Goal: Information Seeking & Learning: Check status

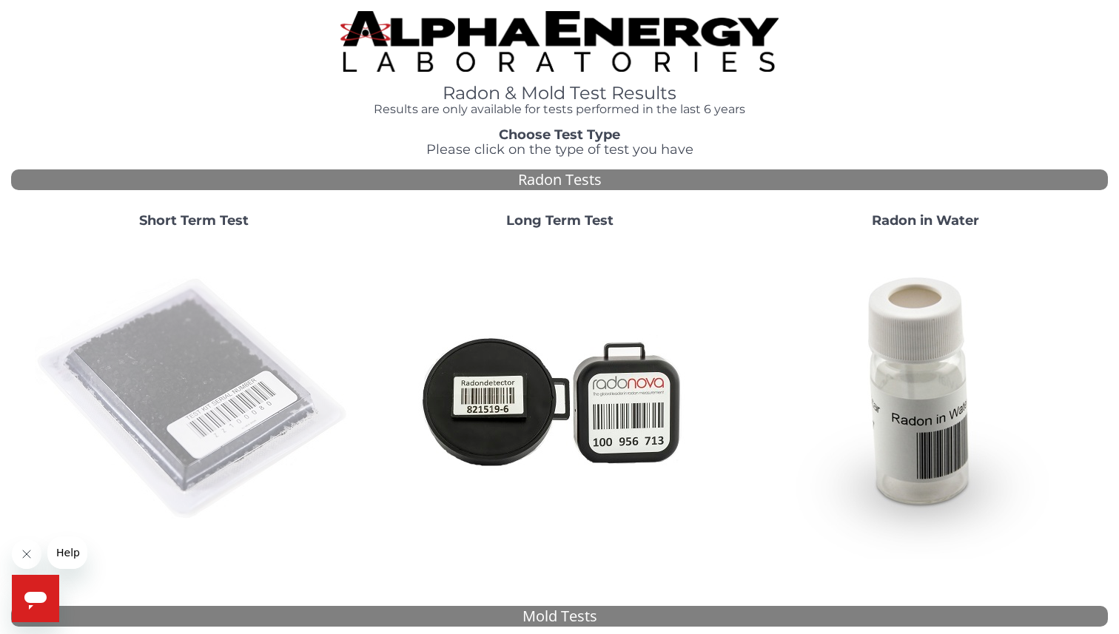
click at [191, 321] on img at bounding box center [194, 400] width 318 height 318
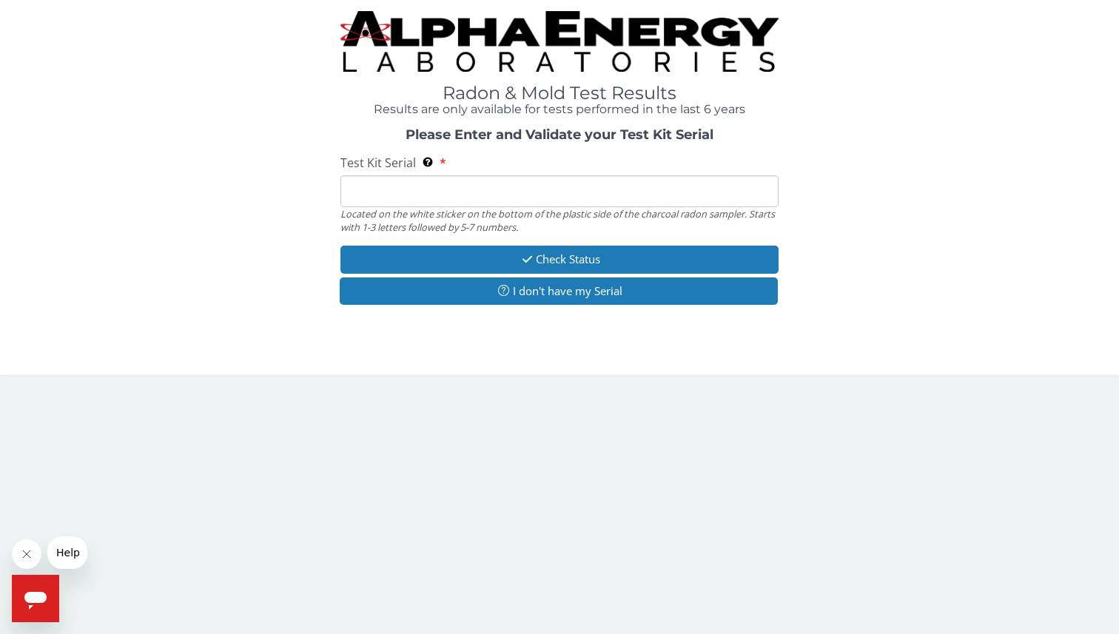
click at [483, 182] on input "Test Kit Serial Located on the white sticker on the bottom of the plastic side …" at bounding box center [559, 191] width 439 height 32
paste input "AA732642"
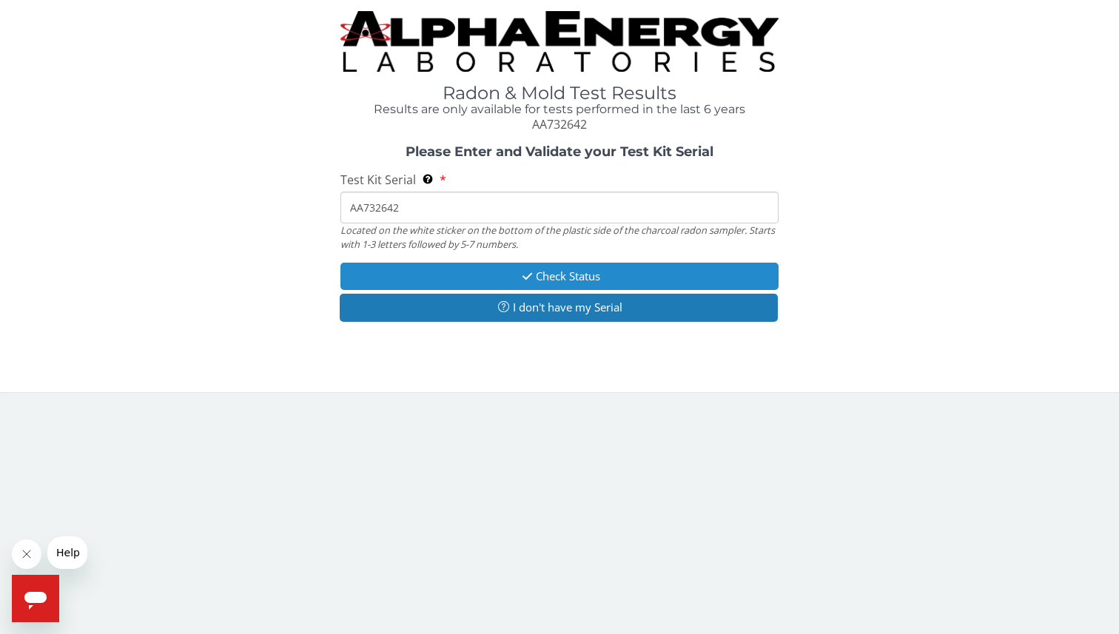
type input "AA732642"
click at [497, 280] on button "Check Status" at bounding box center [559, 276] width 439 height 27
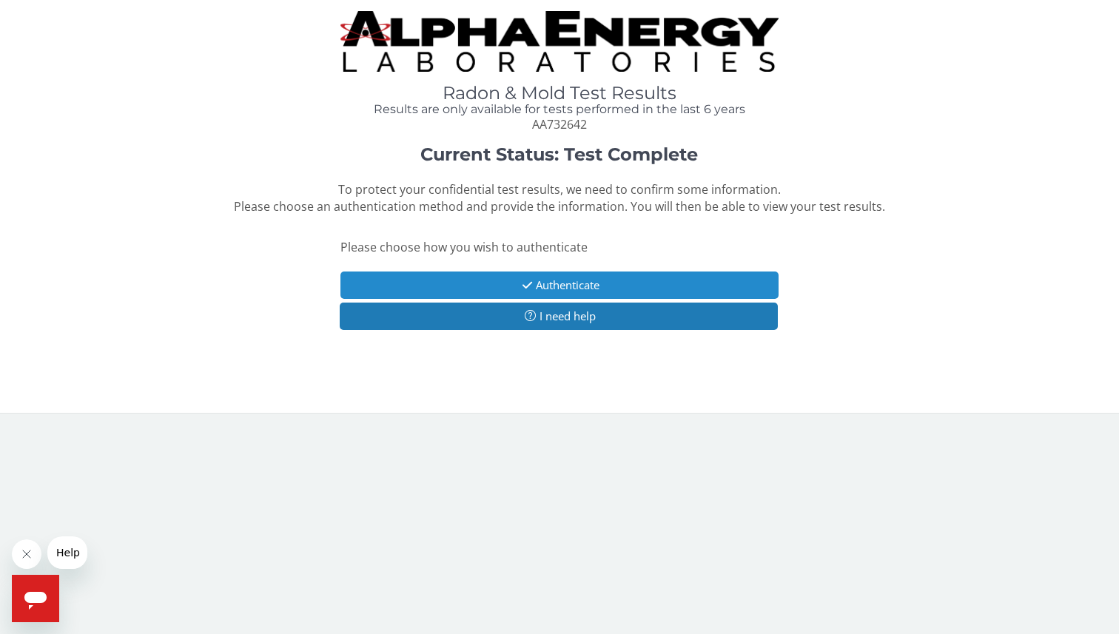
click at [497, 280] on button "Authenticate" at bounding box center [559, 285] width 439 height 27
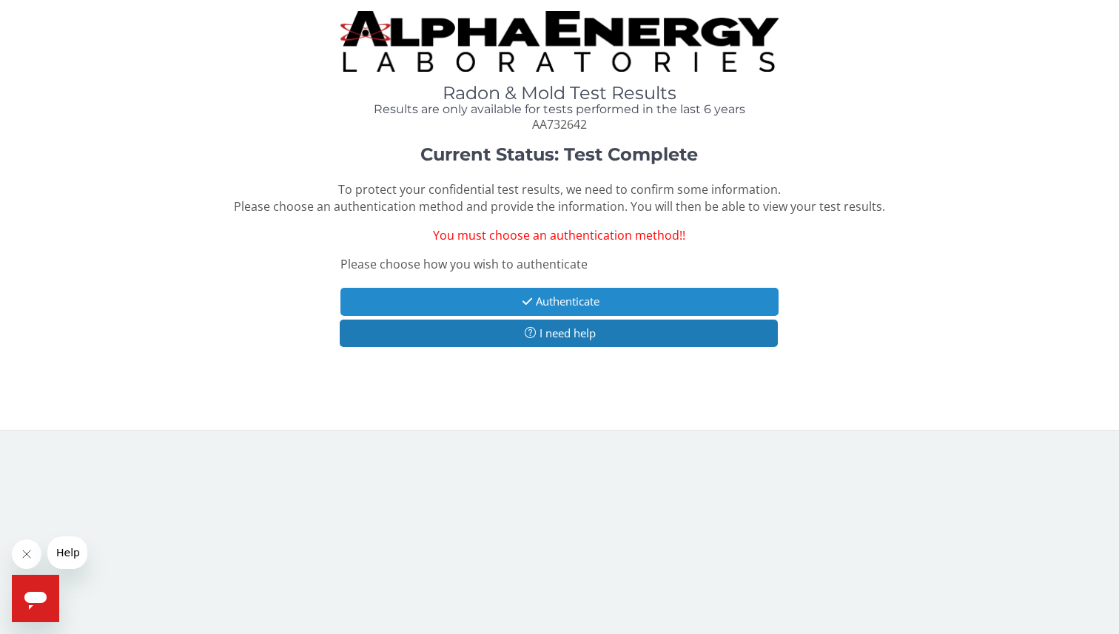
click at [563, 296] on button "Authenticate" at bounding box center [559, 301] width 439 height 27
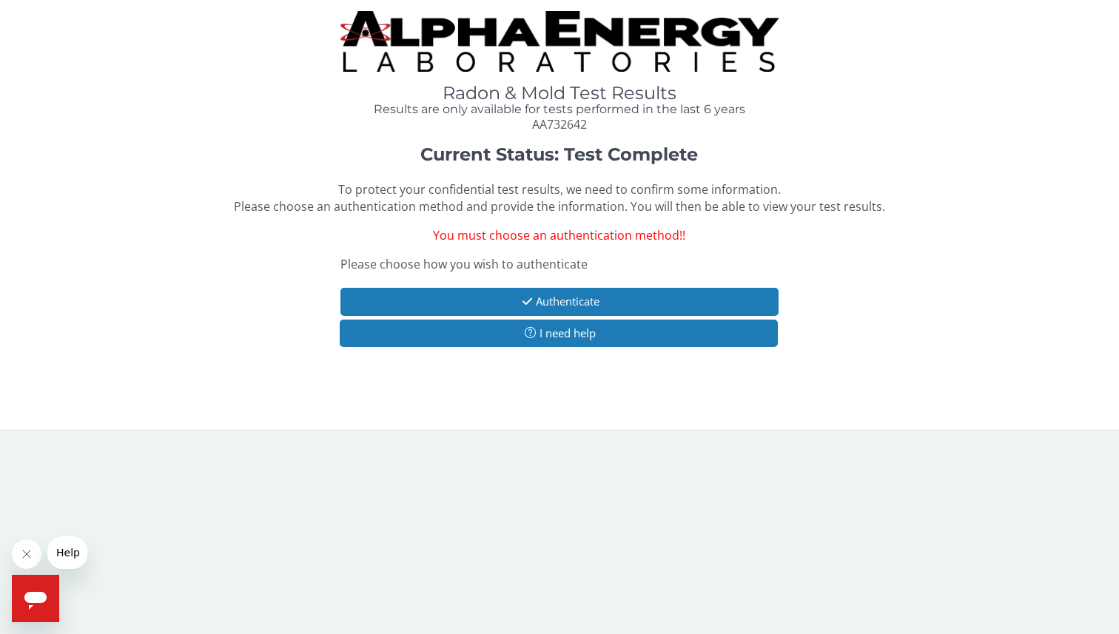
click at [568, 240] on span "You must choose an authentication method!!" at bounding box center [559, 235] width 252 height 16
